Goal: Use online tool/utility: Utilize a website feature to perform a specific function

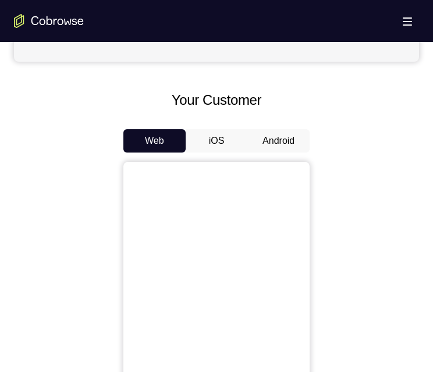
scroll to position [466, 0]
click at [283, 144] on button "Android" at bounding box center [278, 140] width 62 height 23
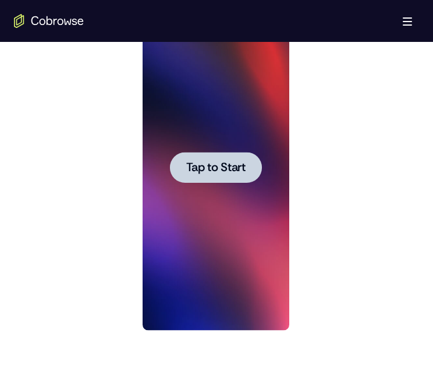
scroll to position [0, 0]
click at [210, 170] on span "Tap to Start" at bounding box center [215, 168] width 59 height 12
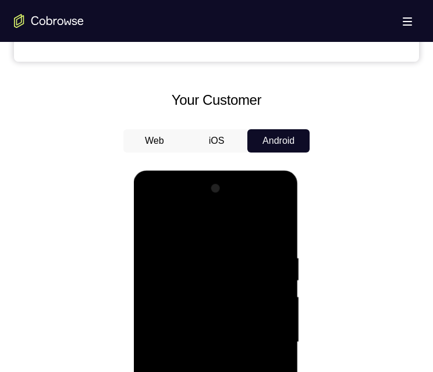
scroll to position [757, 0]
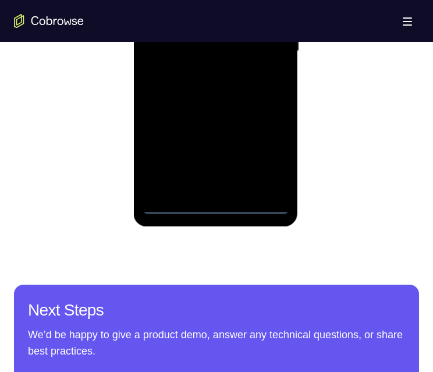
click at [213, 203] on div at bounding box center [215, 51] width 147 height 326
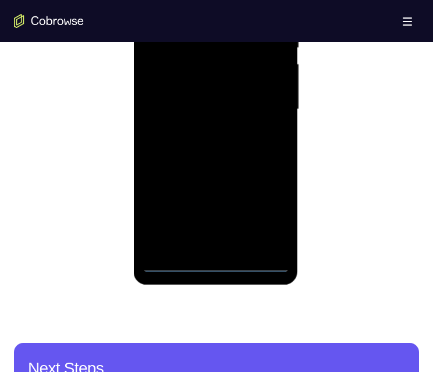
scroll to position [640, 0]
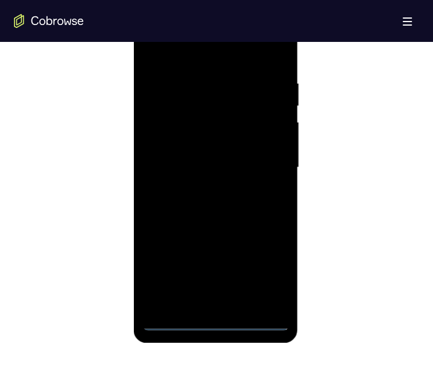
click at [266, 270] on div at bounding box center [215, 168] width 147 height 326
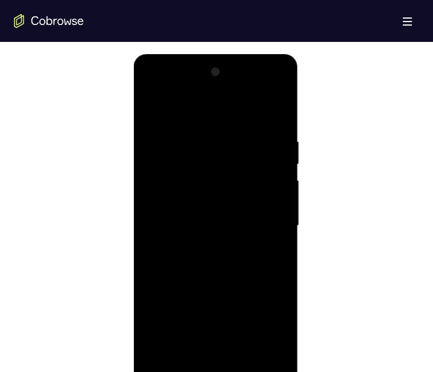
click at [175, 89] on div at bounding box center [215, 226] width 147 height 326
click at [208, 160] on div at bounding box center [215, 226] width 147 height 326
click at [196, 128] on div at bounding box center [215, 226] width 147 height 326
click at [192, 180] on div at bounding box center [215, 226] width 147 height 326
click at [272, 111] on div at bounding box center [215, 226] width 147 height 326
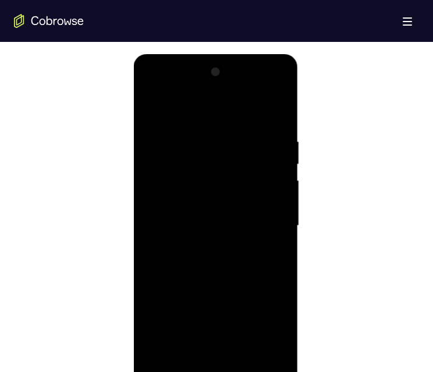
click at [175, 189] on div at bounding box center [215, 226] width 147 height 326
click at [157, 220] on div at bounding box center [215, 226] width 147 height 326
click at [273, 259] on div at bounding box center [215, 226] width 147 height 326
click at [151, 89] on div at bounding box center [215, 226] width 147 height 326
click at [266, 222] on div at bounding box center [215, 226] width 147 height 326
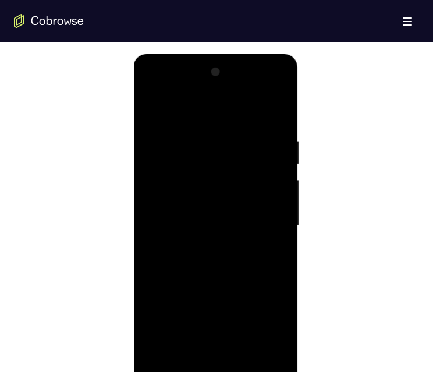
scroll to position [640, 0]
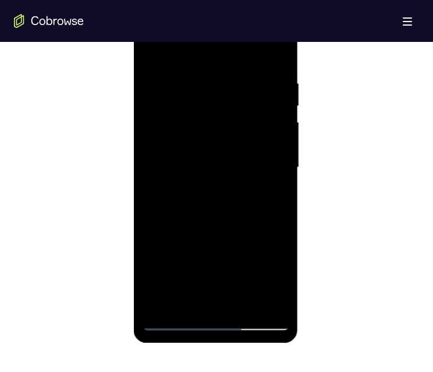
click at [211, 289] on div at bounding box center [215, 168] width 147 height 326
click at [225, 305] on div at bounding box center [215, 168] width 147 height 326
drag, startPoint x: 225, startPoint y: 305, endPoint x: 272, endPoint y: 368, distance: 79.1
click at [225, 305] on div at bounding box center [215, 168] width 147 height 326
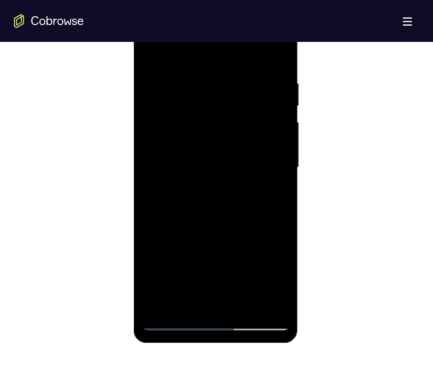
click at [185, 111] on div at bounding box center [215, 168] width 147 height 326
click at [225, 174] on div at bounding box center [215, 168] width 147 height 326
click at [204, 108] on div at bounding box center [215, 168] width 147 height 326
click at [254, 133] on div at bounding box center [215, 168] width 147 height 326
drag, startPoint x: 186, startPoint y: 106, endPoint x: 266, endPoint y: 69, distance: 88.0
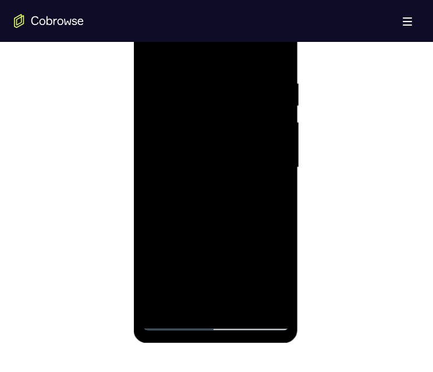
click at [186, 106] on div at bounding box center [215, 168] width 147 height 326
click at [266, 30] on div at bounding box center [215, 168] width 147 height 326
click at [217, 51] on div at bounding box center [215, 168] width 147 height 326
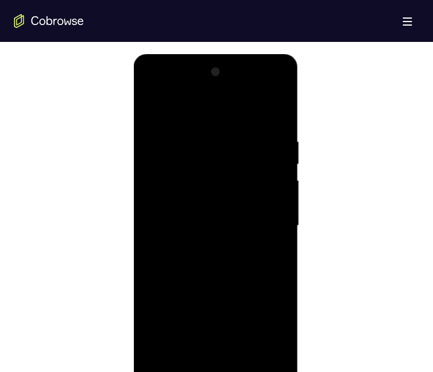
click at [200, 157] on div at bounding box center [215, 226] width 147 height 326
click at [185, 108] on div at bounding box center [215, 226] width 147 height 326
click at [182, 184] on div at bounding box center [215, 226] width 147 height 326
click at [276, 110] on div at bounding box center [215, 226] width 147 height 326
click at [209, 272] on div at bounding box center [215, 226] width 147 height 326
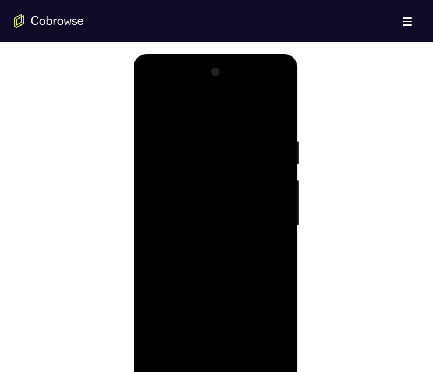
click at [266, 259] on div at bounding box center [215, 226] width 147 height 326
click at [201, 153] on div at bounding box center [215, 226] width 147 height 326
drag, startPoint x: 241, startPoint y: 228, endPoint x: 239, endPoint y: 198, distance: 30.3
click at [204, 214] on div at bounding box center [215, 226] width 147 height 326
click at [273, 200] on div at bounding box center [215, 226] width 147 height 326
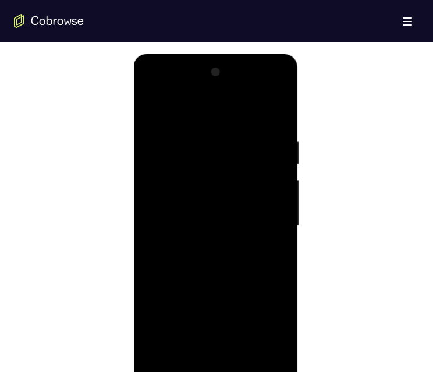
click at [266, 193] on div at bounding box center [215, 226] width 147 height 326
click at [273, 112] on div at bounding box center [215, 226] width 147 height 326
click at [239, 230] on div at bounding box center [215, 226] width 147 height 326
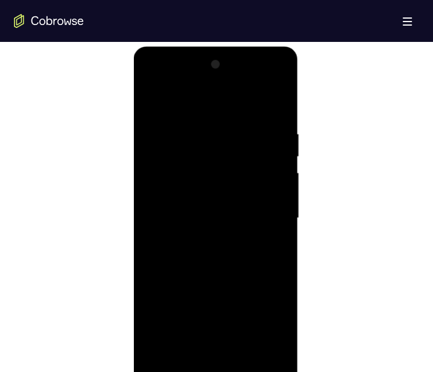
click at [223, 353] on div at bounding box center [215, 218] width 147 height 326
click at [225, 351] on div at bounding box center [215, 218] width 147 height 326
click at [265, 225] on div at bounding box center [215, 218] width 147 height 326
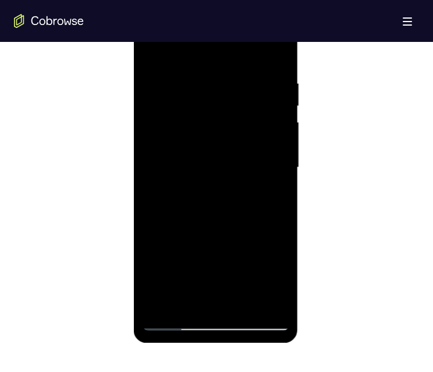
click at [213, 125] on div at bounding box center [215, 168] width 147 height 326
click at [210, 93] on div at bounding box center [215, 168] width 147 height 326
click at [200, 119] on div at bounding box center [215, 168] width 147 height 326
click at [202, 125] on div at bounding box center [215, 168] width 147 height 326
click at [270, 192] on div at bounding box center [215, 168] width 147 height 326
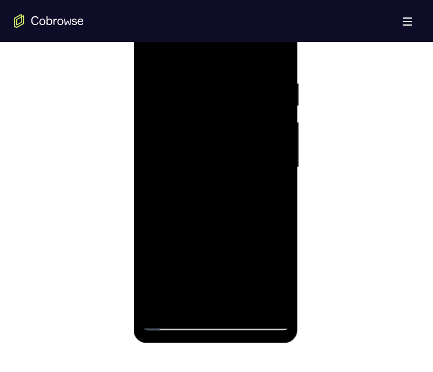
click at [184, 72] on div at bounding box center [215, 168] width 147 height 326
click at [276, 125] on div at bounding box center [215, 168] width 147 height 326
click at [270, 121] on div at bounding box center [215, 168] width 147 height 326
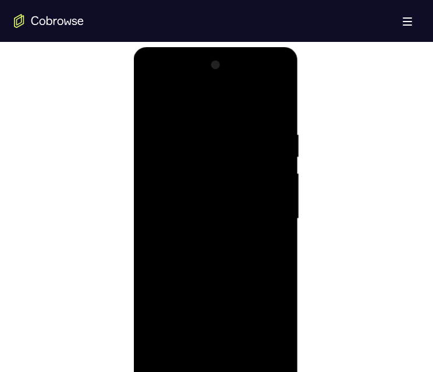
scroll to position [582, 0]
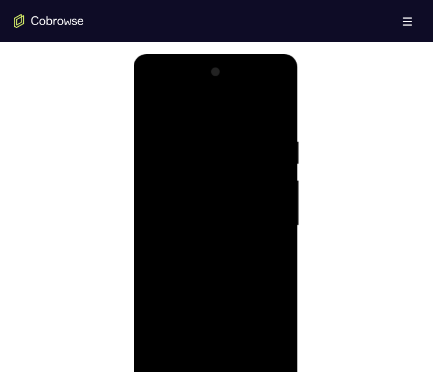
click at [270, 353] on div at bounding box center [215, 226] width 147 height 326
click at [268, 354] on div at bounding box center [215, 226] width 147 height 326
click at [222, 360] on div at bounding box center [215, 226] width 147 height 326
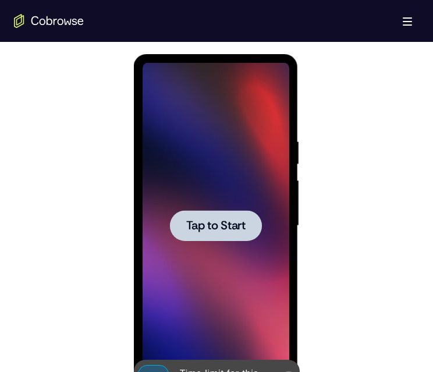
click at [224, 214] on div at bounding box center [215, 225] width 92 height 31
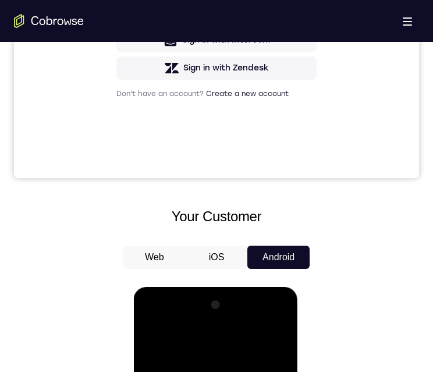
scroll to position [699, 0]
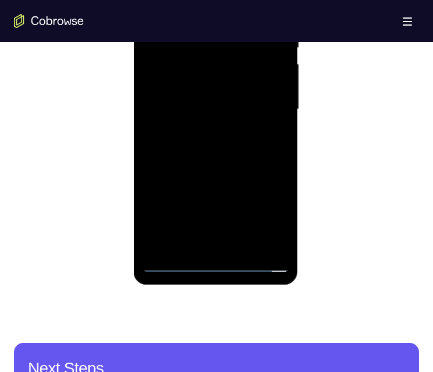
click at [213, 261] on div at bounding box center [215, 109] width 147 height 326
click at [271, 213] on div at bounding box center [215, 109] width 147 height 326
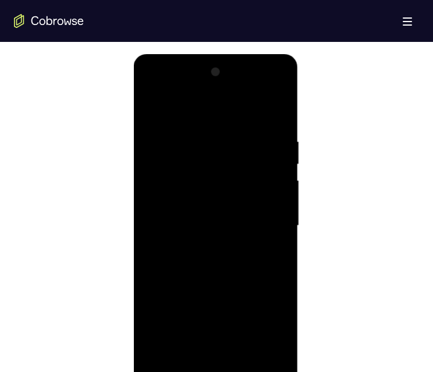
click at [168, 86] on div at bounding box center [215, 226] width 147 height 326
click at [199, 188] on div at bounding box center [215, 226] width 147 height 326
click at [212, 162] on div at bounding box center [215, 226] width 147 height 326
click at [183, 137] on div at bounding box center [215, 226] width 147 height 326
click at [193, 213] on div at bounding box center [215, 226] width 147 height 326
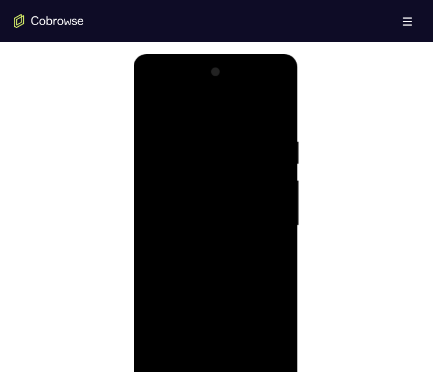
click at [148, 103] on div at bounding box center [215, 226] width 147 height 326
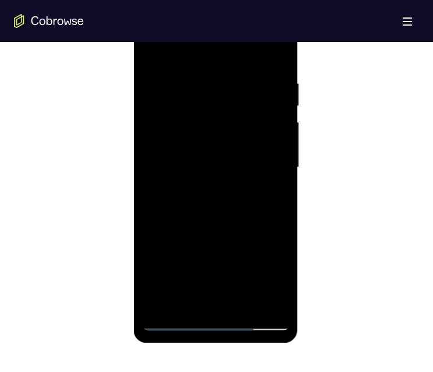
click at [152, 30] on div at bounding box center [215, 168] width 147 height 326
click at [259, 158] on div at bounding box center [215, 168] width 147 height 326
click at [148, 29] on div at bounding box center [215, 168] width 147 height 326
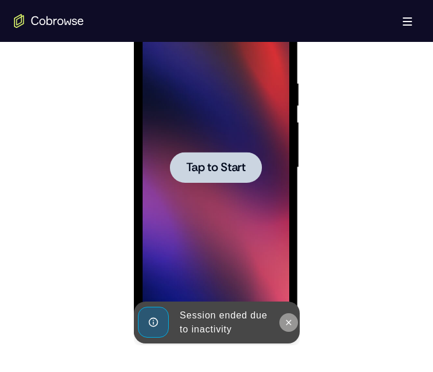
click at [290, 321] on icon at bounding box center [288, 322] width 9 height 9
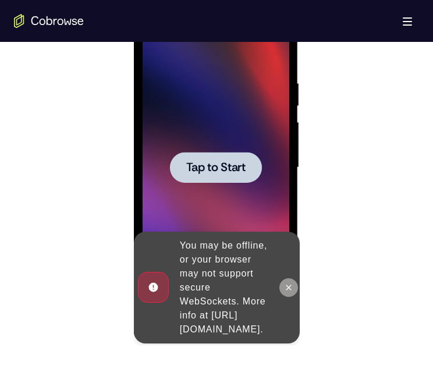
click at [291, 283] on icon at bounding box center [288, 287] width 9 height 9
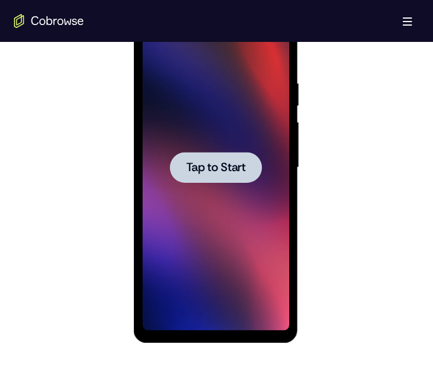
click at [215, 165] on span "Tap to Start" at bounding box center [215, 168] width 59 height 12
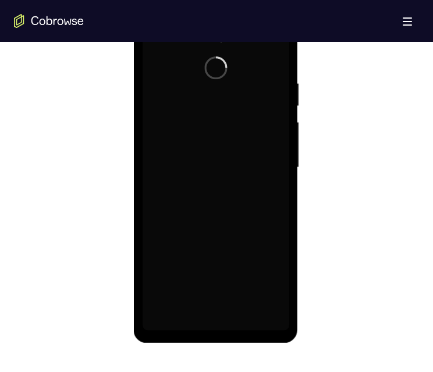
scroll to position [582, 0]
